Goal: Transaction & Acquisition: Purchase product/service

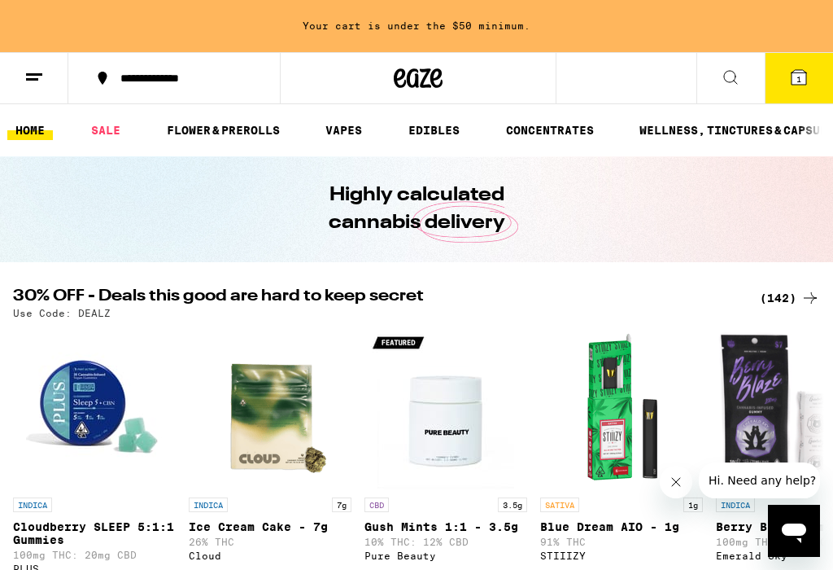
click at [352, 127] on link "VAPES" at bounding box center [343, 130] width 53 height 20
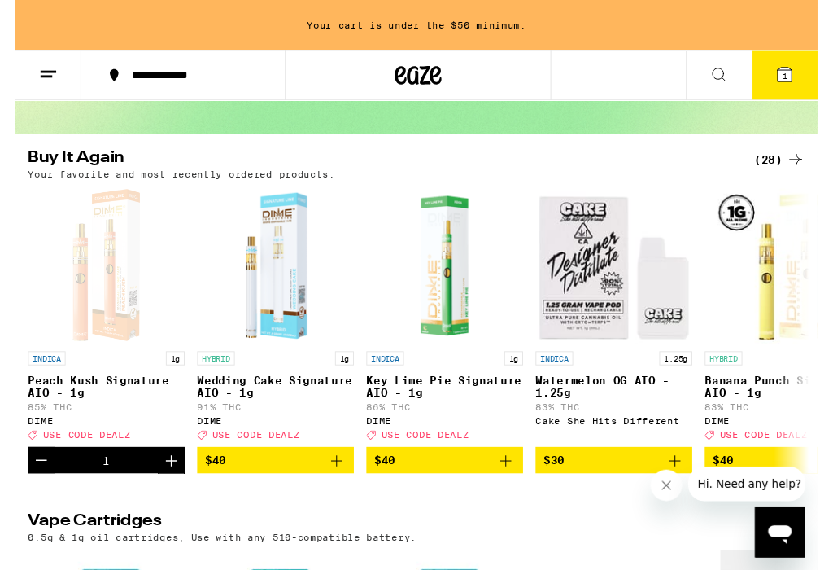
scroll to position [120, 0]
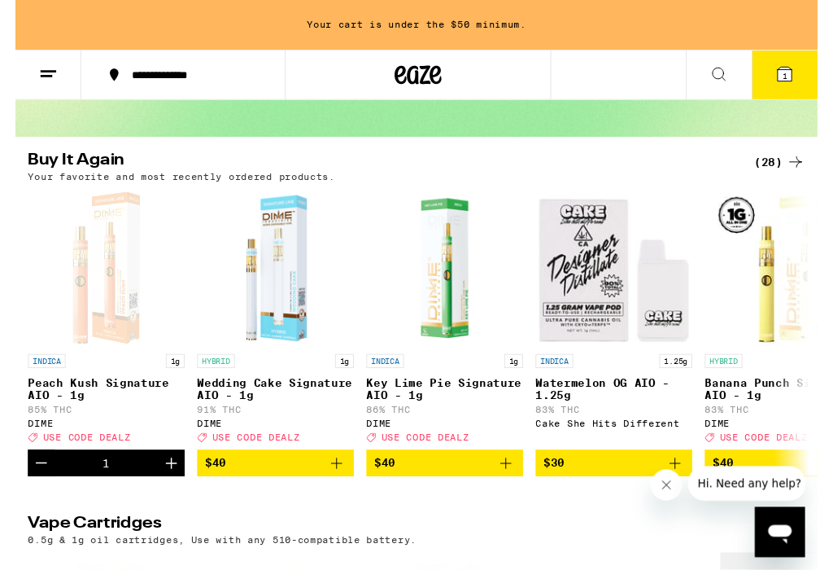
click at [516, 491] on icon "Add to bag" at bounding box center [510, 481] width 20 height 20
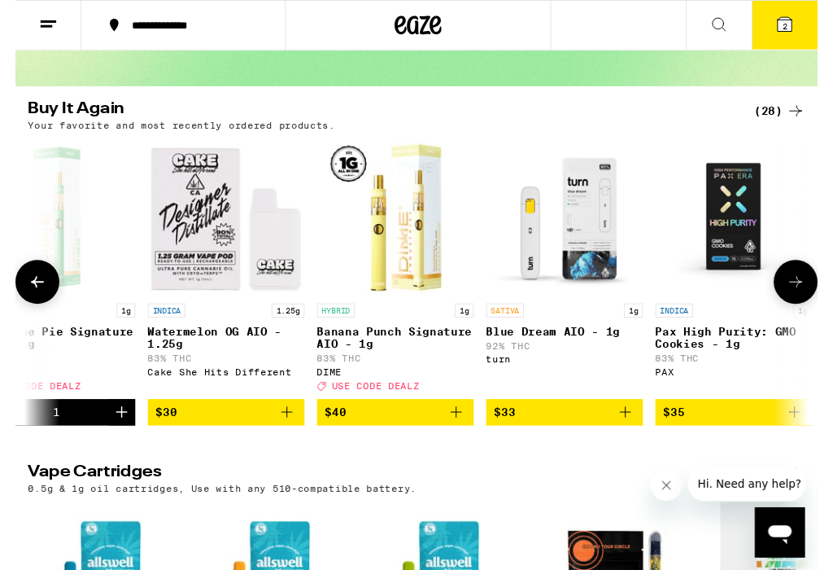
scroll to position [0, 404]
click at [470, 442] on button "$40" at bounding box center [394, 428] width 163 height 28
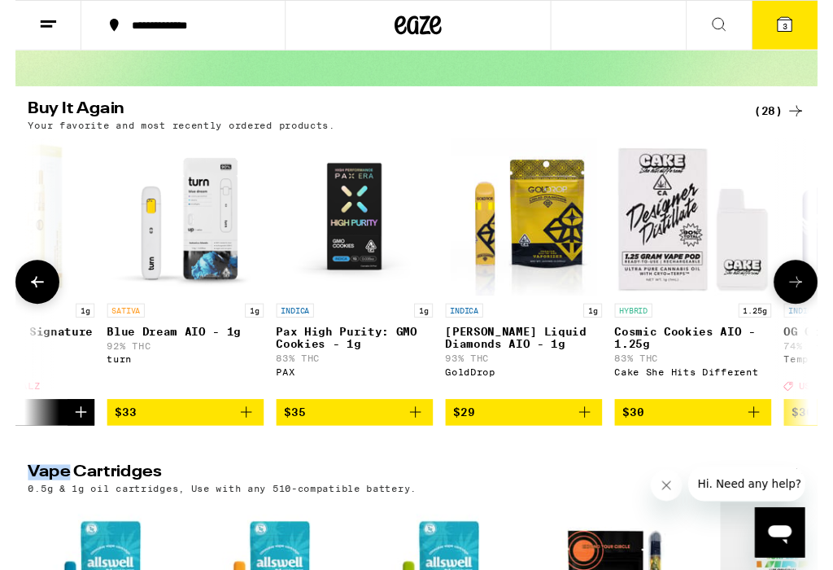
scroll to position [0, 798]
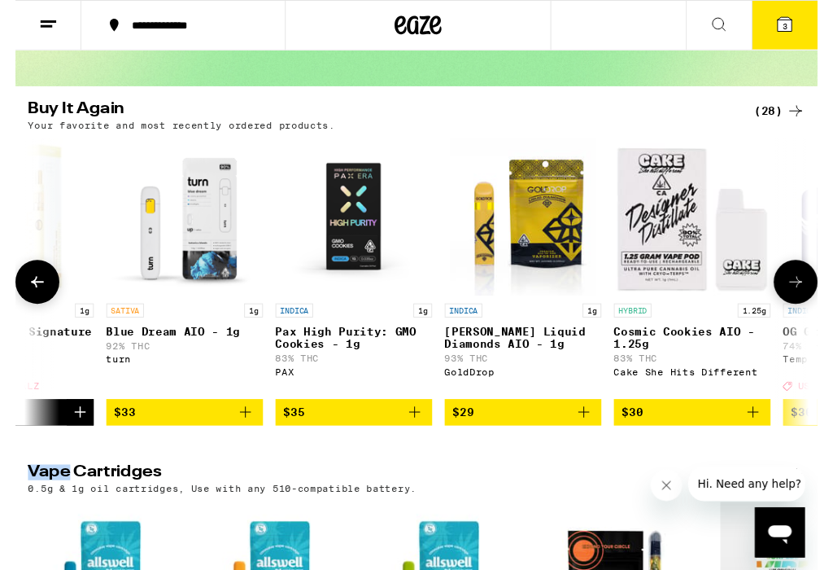
click at [247, 438] on icon "Add to bag" at bounding box center [240, 428] width 20 height 20
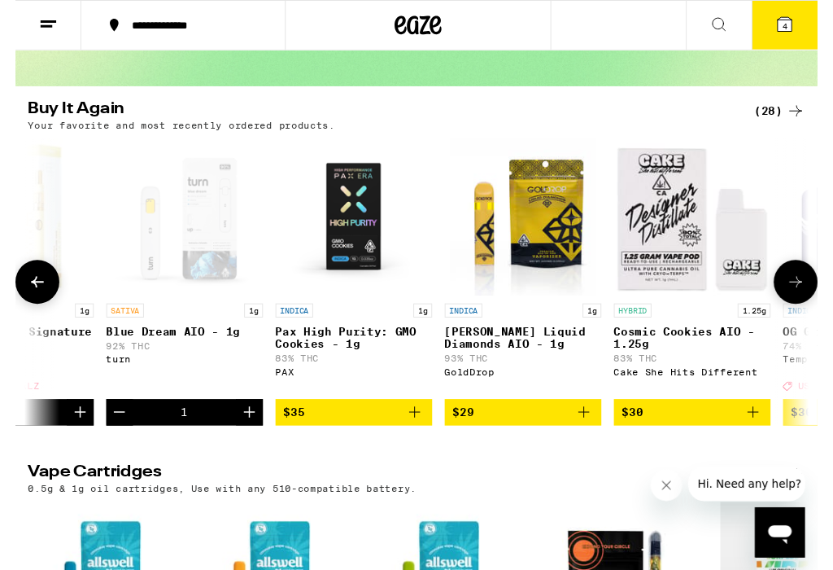
click at [598, 438] on icon "Add to bag" at bounding box center [591, 428] width 20 height 20
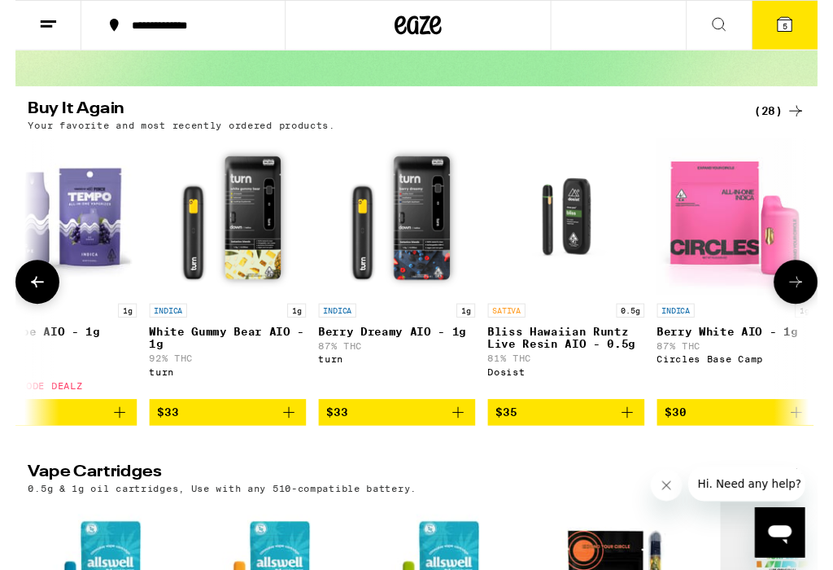
scroll to position [1, 1633]
click at [290, 438] on icon "Add to bag" at bounding box center [283, 428] width 20 height 20
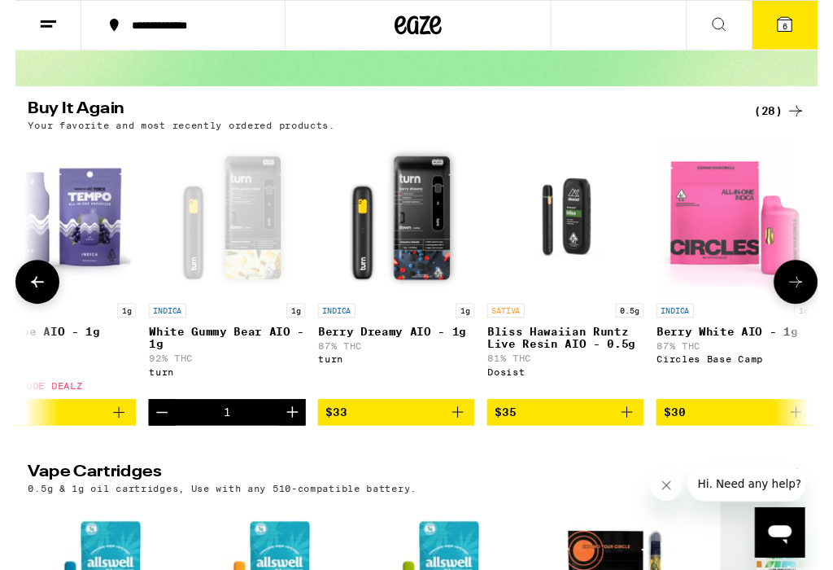
click at [474, 442] on button "$33" at bounding box center [395, 428] width 163 height 28
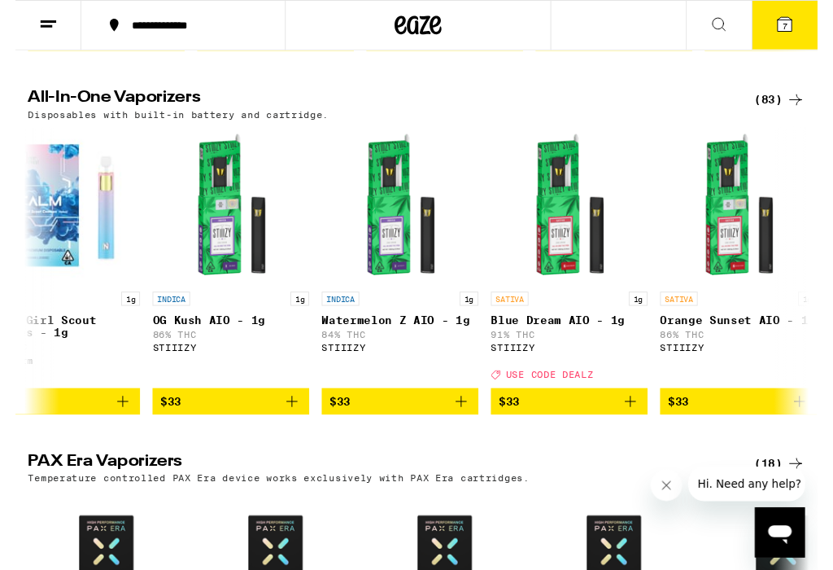
scroll to position [1, 7081]
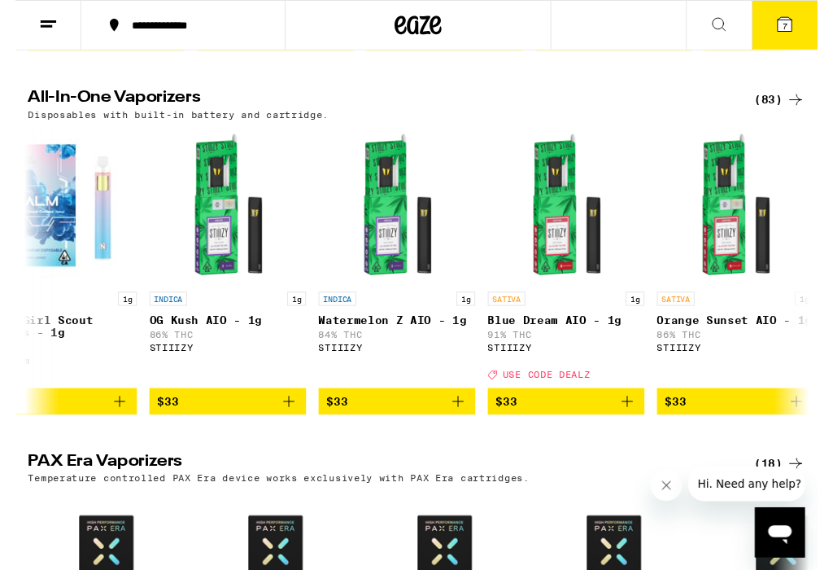
click at [294, 431] on button "$33" at bounding box center [220, 417] width 163 height 28
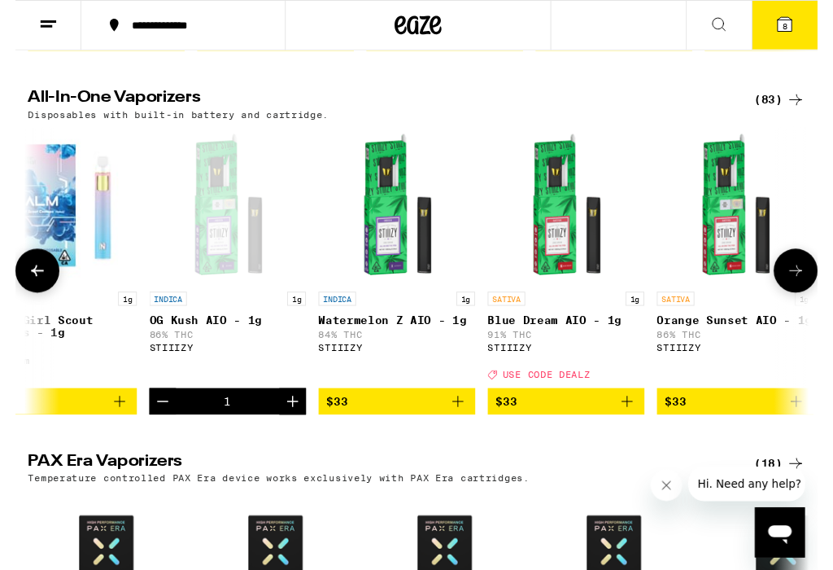
click at [474, 431] on button "$33" at bounding box center [396, 417] width 163 height 28
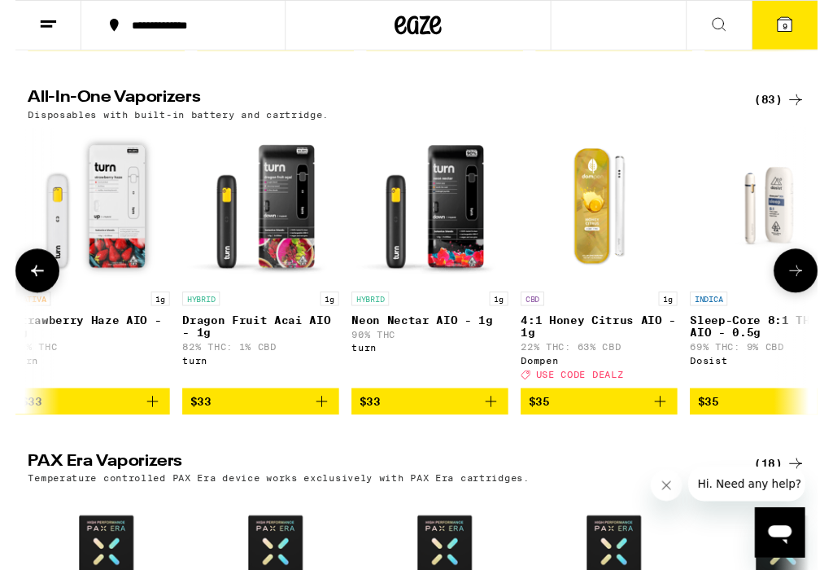
scroll to position [1, 8804]
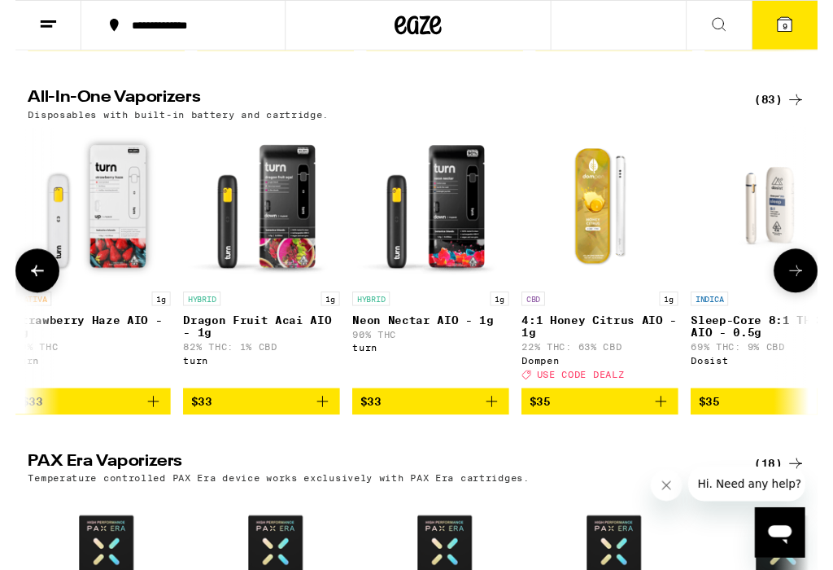
click at [501, 426] on icon "Add to bag" at bounding box center [495, 417] width 20 height 20
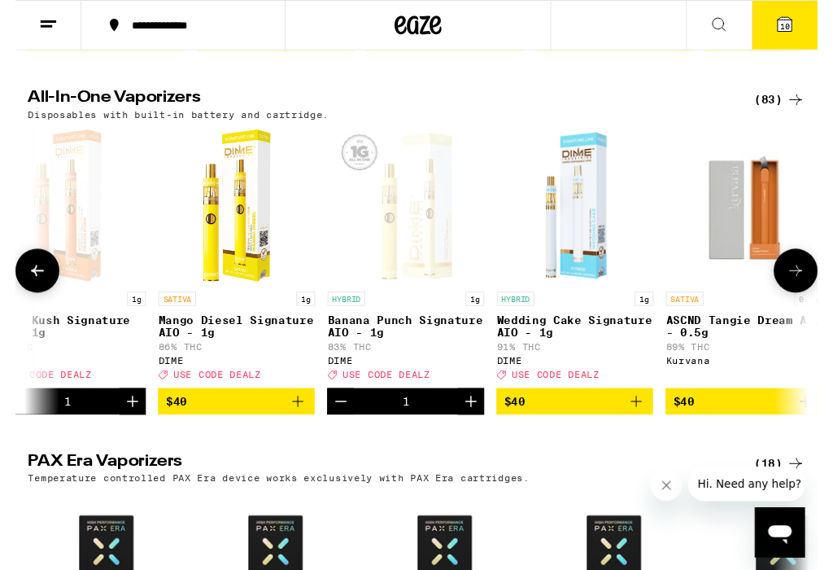
scroll to position [1, 13224]
click at [650, 426] on icon "Add to bag" at bounding box center [646, 417] width 20 height 20
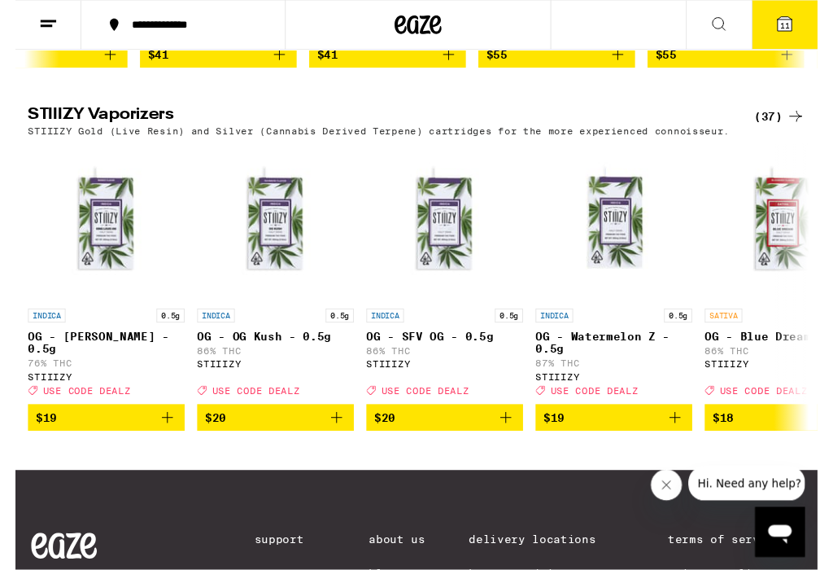
scroll to position [0, 0]
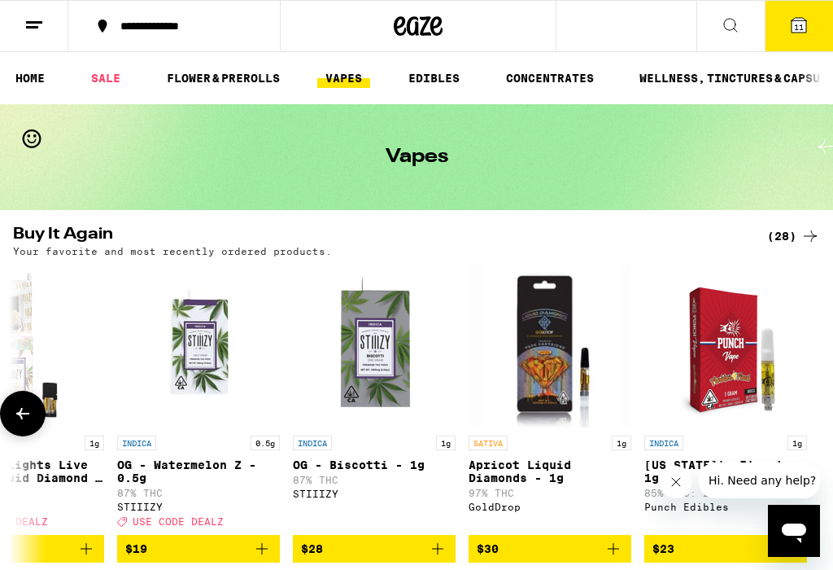
click at [804, 32] on span "11" at bounding box center [799, 27] width 10 height 10
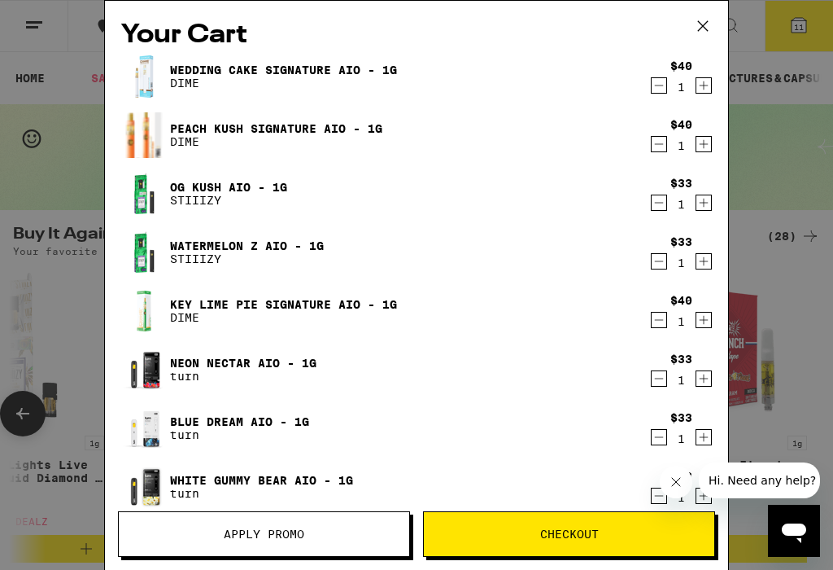
click at [660, 266] on icon "Decrement" at bounding box center [659, 261] width 15 height 20
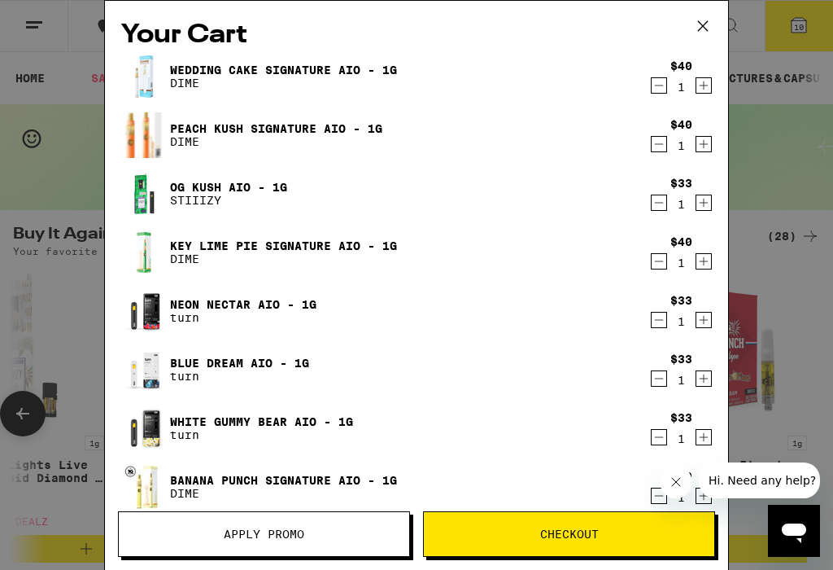
click at [661, 211] on icon "Decrement" at bounding box center [659, 203] width 15 height 20
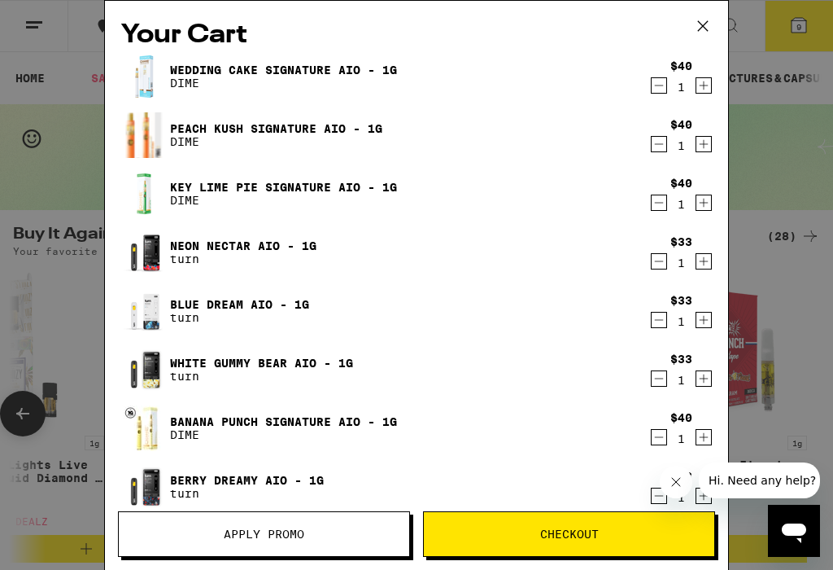
click at [657, 388] on icon "Decrement" at bounding box center [659, 379] width 15 height 20
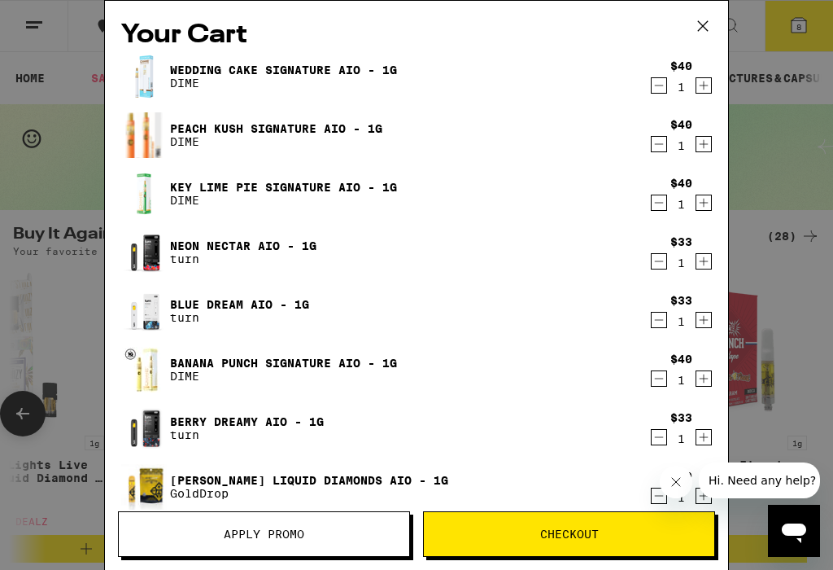
click at [285, 535] on span "Apply Promo" at bounding box center [264, 533] width 81 height 11
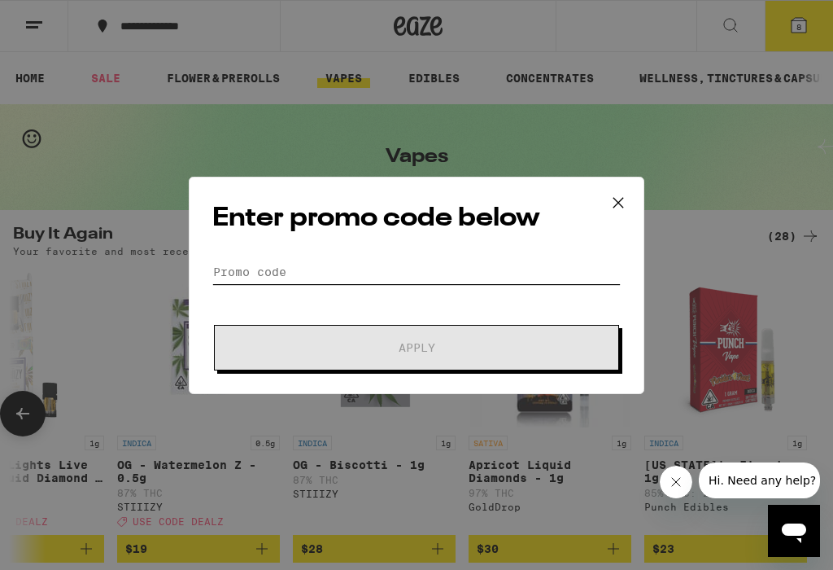
click at [225, 274] on input "Promo Code" at bounding box center [416, 272] width 409 height 24
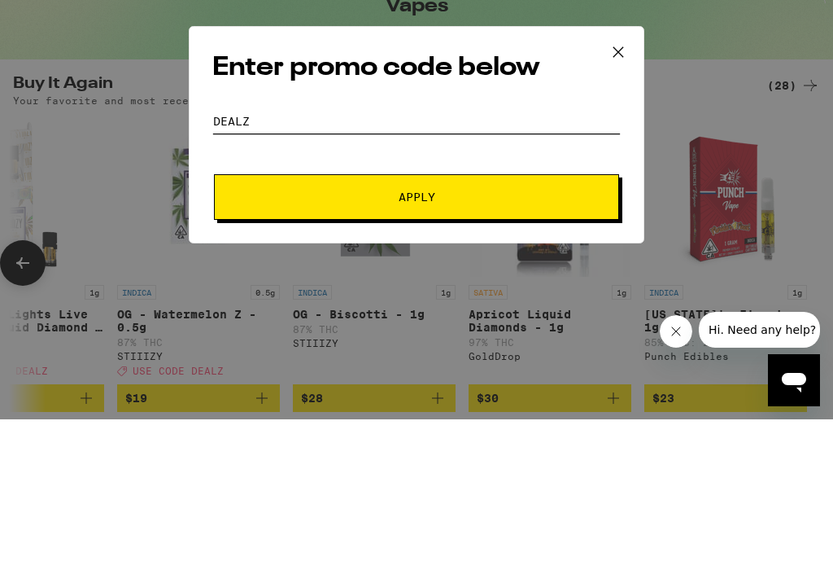
type input "Dealz"
click at [422, 342] on span "Apply" at bounding box center [417, 347] width 37 height 11
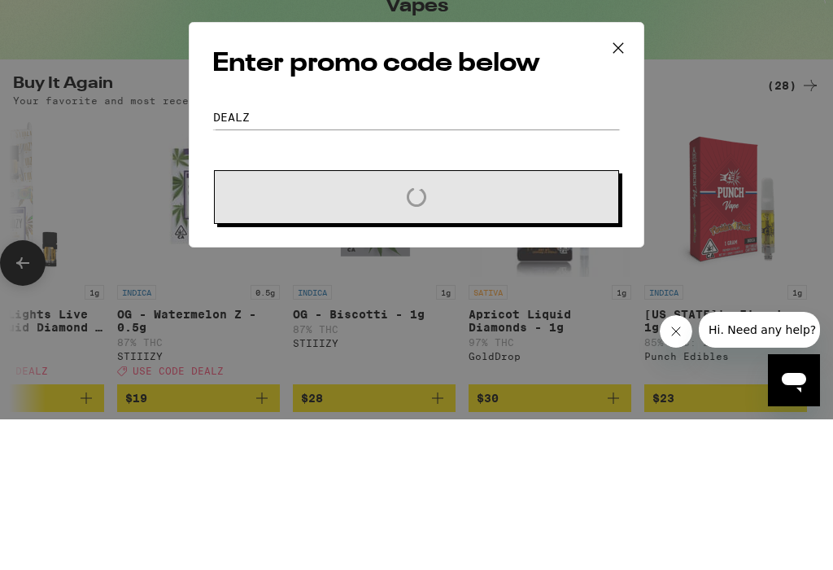
scroll to position [151, 0]
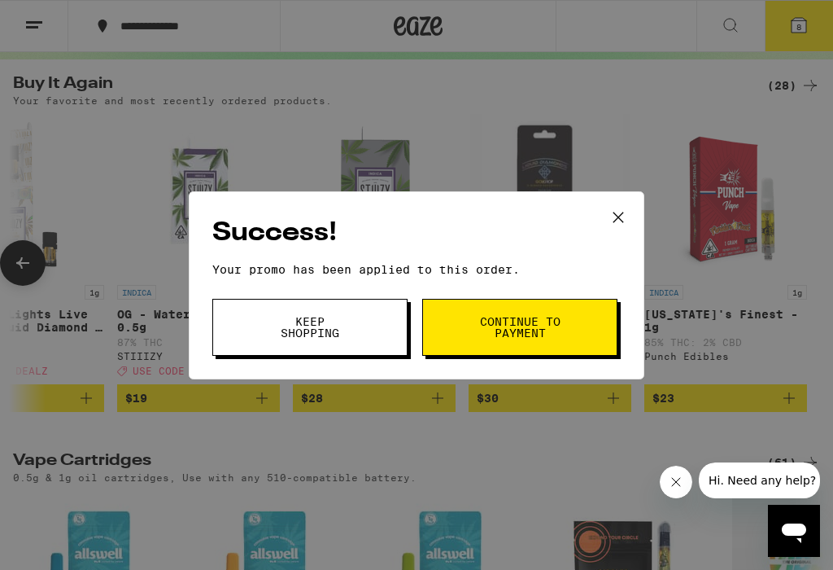
click at [567, 326] on button "Continue to payment" at bounding box center [519, 327] width 195 height 57
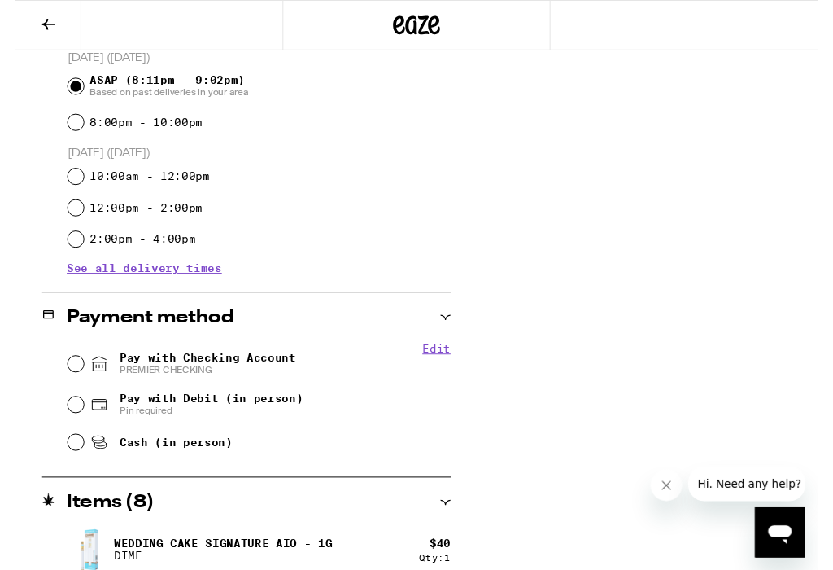
scroll to position [450, 0]
